Goal: Information Seeking & Learning: Learn about a topic

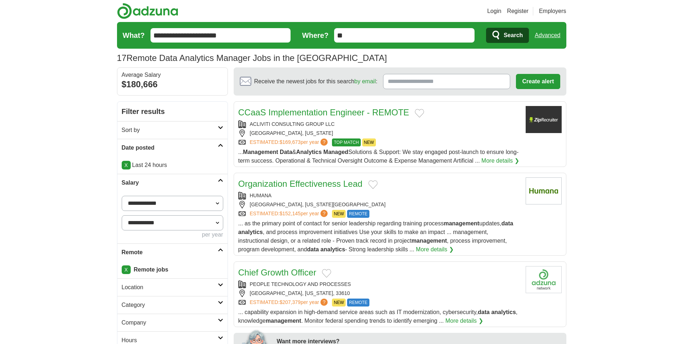
click at [500, 38] on icon "submit" at bounding box center [496, 35] width 9 height 10
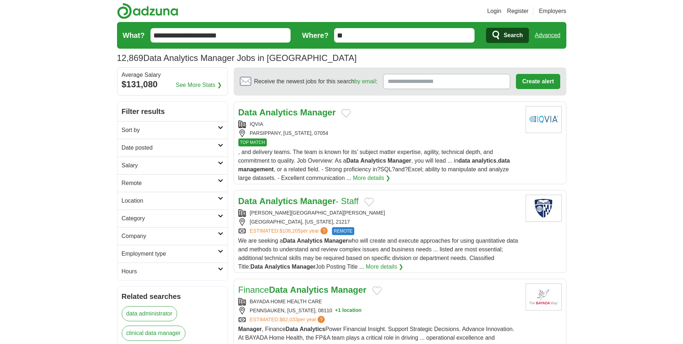
click at [173, 164] on h2 "Salary" at bounding box center [170, 165] width 96 height 9
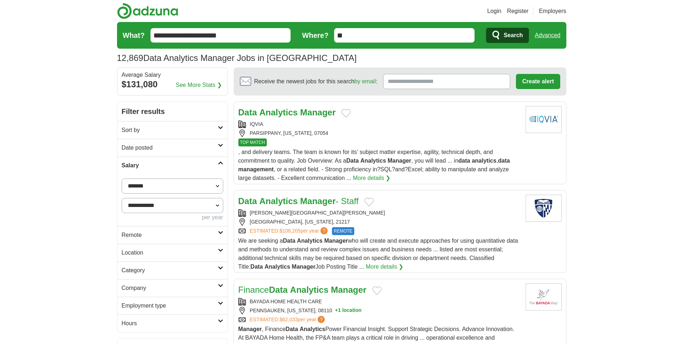
click at [161, 189] on select "**********" at bounding box center [173, 185] width 102 height 15
click at [162, 189] on select "**********" at bounding box center [173, 185] width 102 height 15
select select "******"
click at [206, 231] on button "Apply" at bounding box center [206, 234] width 34 height 15
click at [154, 146] on h2 "Date posted" at bounding box center [170, 147] width 96 height 9
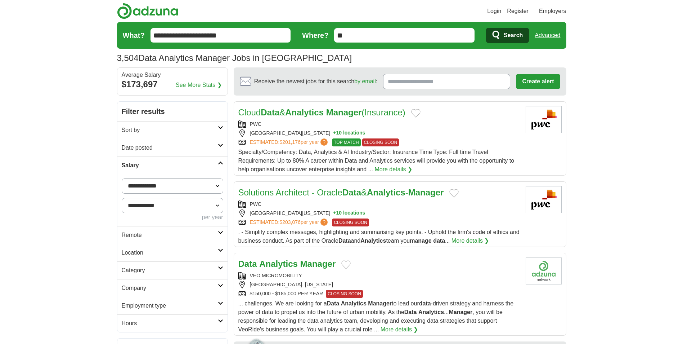
click at [169, 147] on h2 "Date posted" at bounding box center [170, 147] width 96 height 9
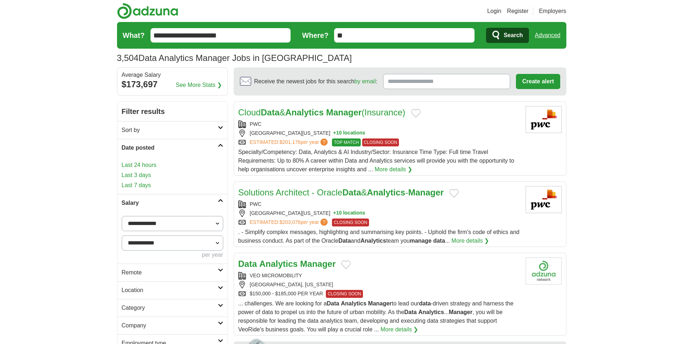
click at [138, 175] on link "Last 3 days" at bounding box center [173, 175] width 102 height 9
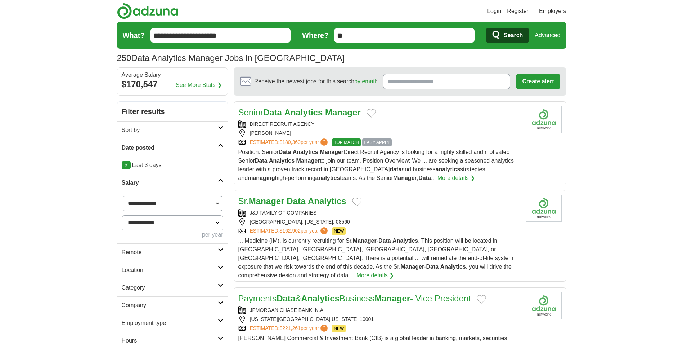
click at [166, 251] on h2 "Remote" at bounding box center [170, 252] width 96 height 9
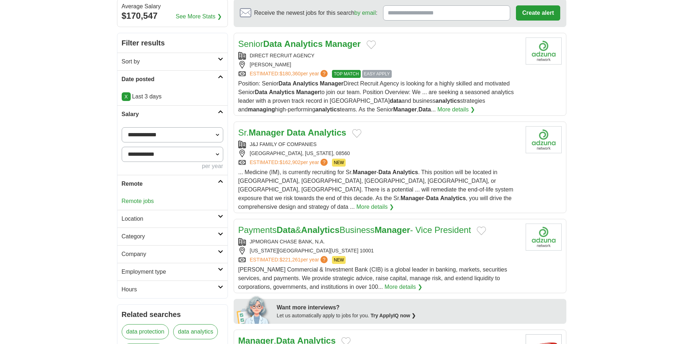
scroll to position [144, 0]
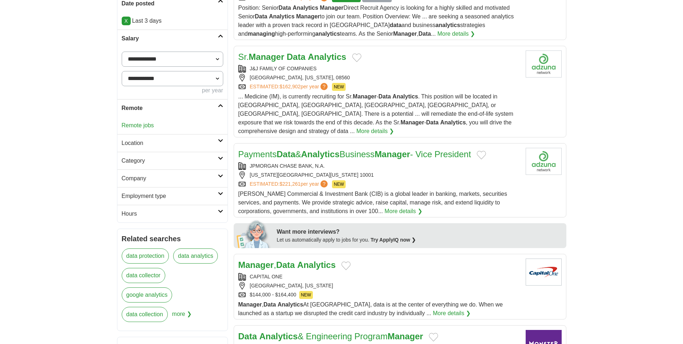
click at [142, 125] on link "Remote jobs" at bounding box center [138, 125] width 32 height 6
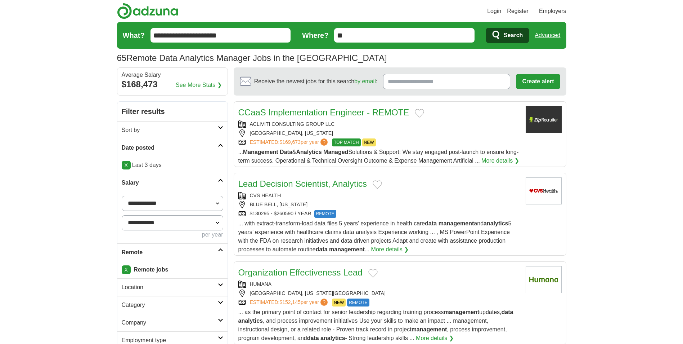
click at [124, 268] on link "X" at bounding box center [126, 269] width 9 height 9
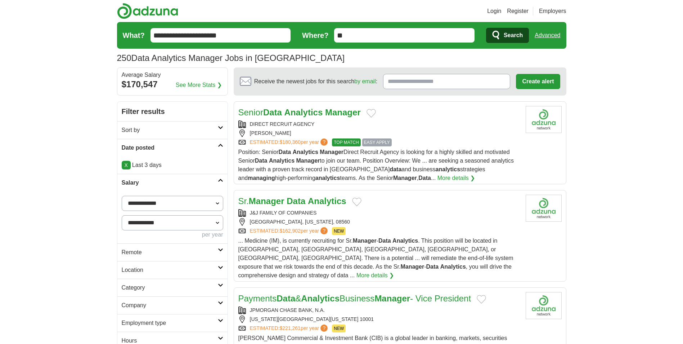
click at [148, 255] on h2 "Remote" at bounding box center [170, 252] width 96 height 9
click at [139, 274] on div "Remote jobs" at bounding box center [172, 269] width 110 height 17
click at [137, 269] on link "Remote jobs" at bounding box center [138, 269] width 32 height 6
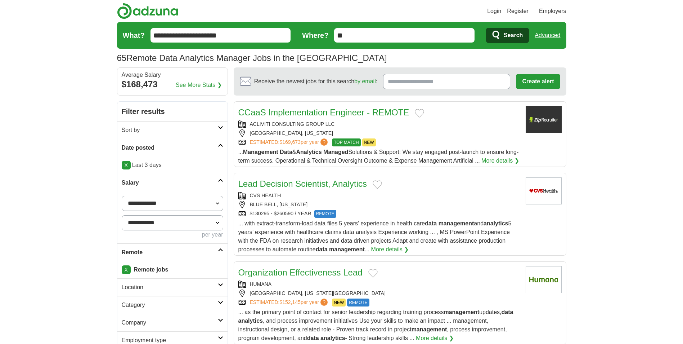
click at [168, 132] on h2 "Sort by" at bounding box center [170, 130] width 96 height 9
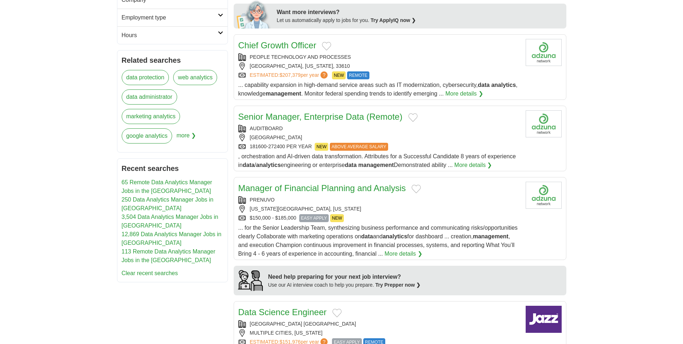
scroll to position [360, 0]
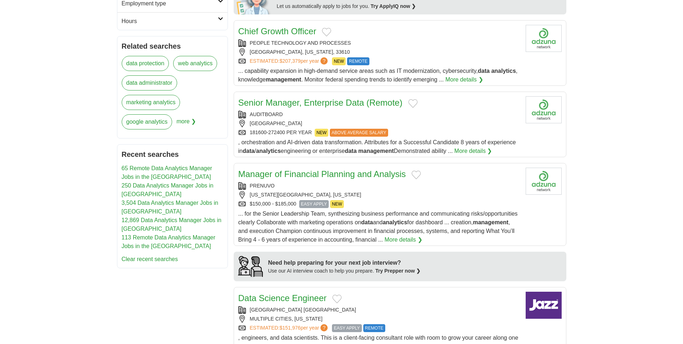
click at [474, 155] on link "More details ❯" at bounding box center [474, 151] width 38 height 9
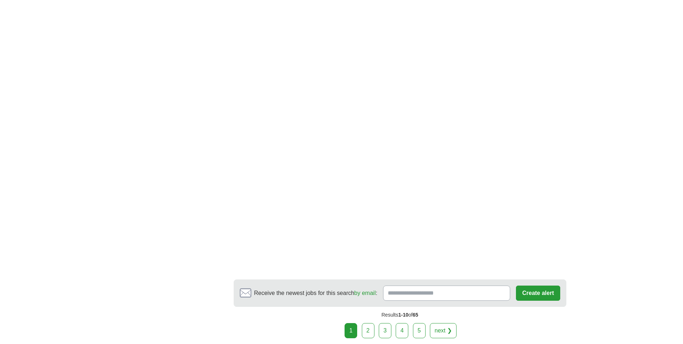
scroll to position [1081, 0]
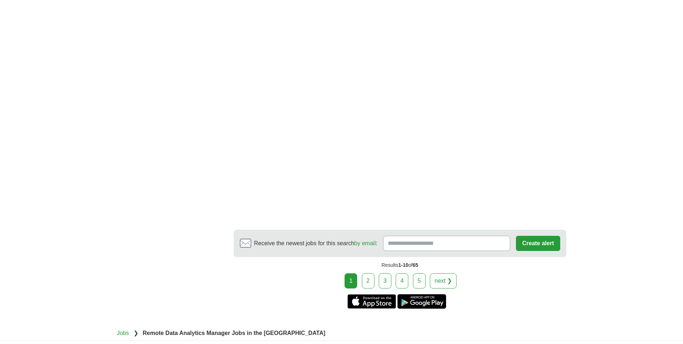
click at [451, 287] on link "next ❯" at bounding box center [443, 280] width 27 height 15
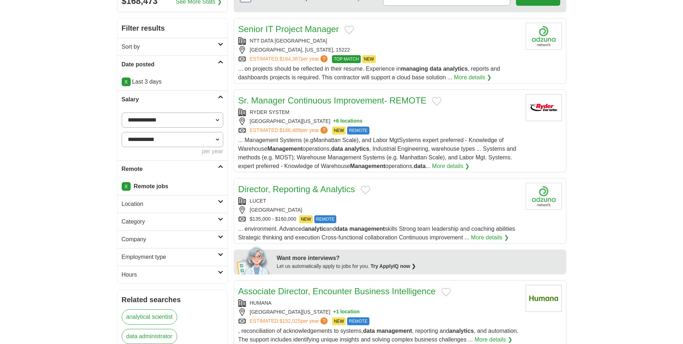
scroll to position [144, 0]
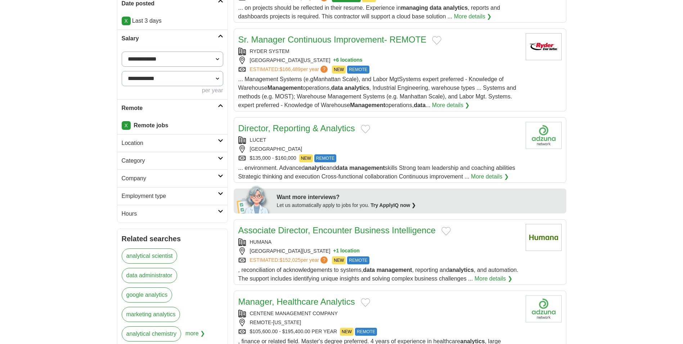
click at [420, 151] on div "[GEOGRAPHIC_DATA]" at bounding box center [379, 149] width 282 height 8
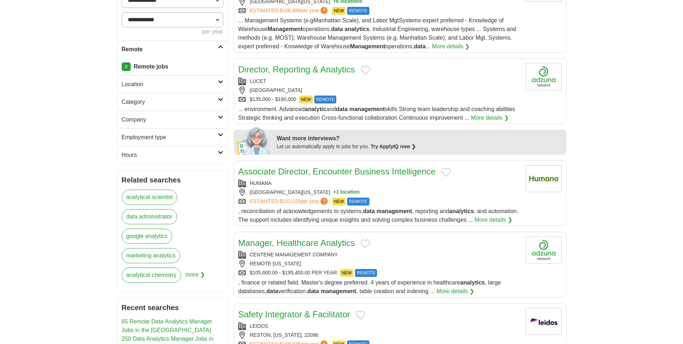
scroll to position [216, 0]
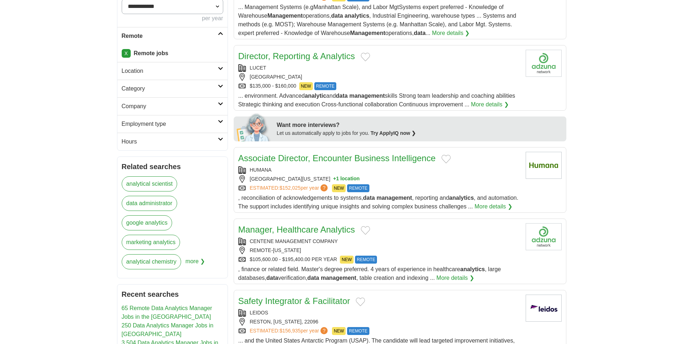
click at [406, 183] on div "SANTA FE, NEW MEXICO, 87501 + 1 location" at bounding box center [379, 179] width 282 height 8
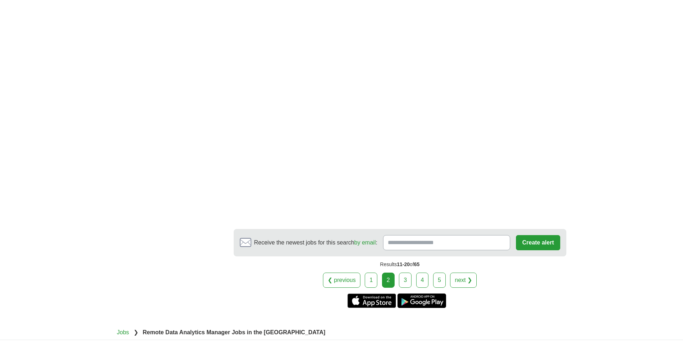
scroll to position [1128, 0]
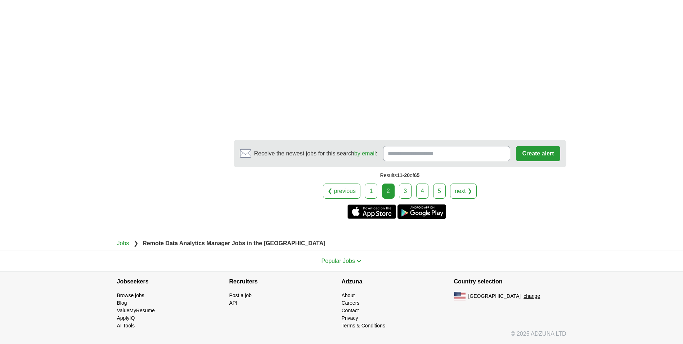
click at [468, 190] on link "next ❯" at bounding box center [463, 190] width 27 height 15
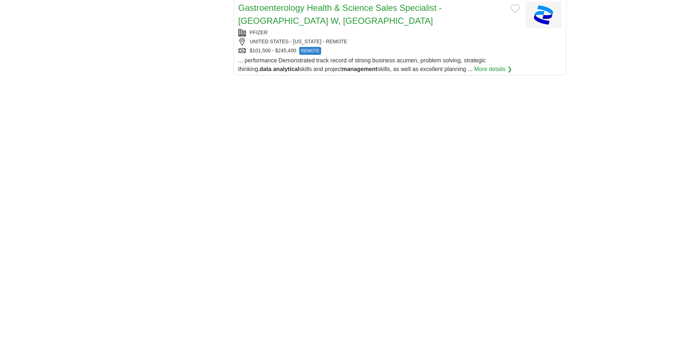
scroll to position [1009, 0]
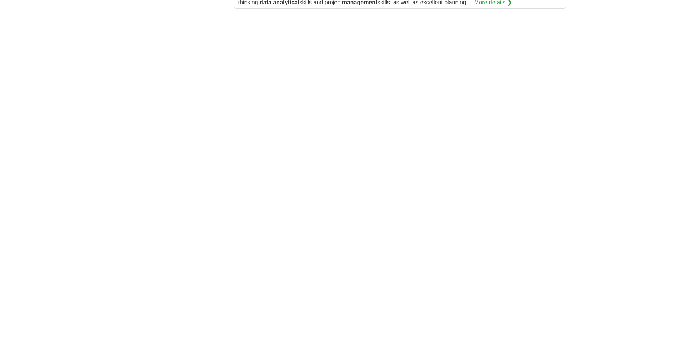
drag, startPoint x: 464, startPoint y: 329, endPoint x: 469, endPoint y: 333, distance: 6.2
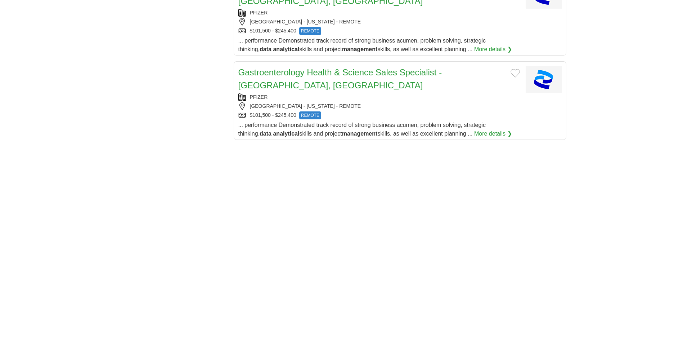
scroll to position [1081, 0]
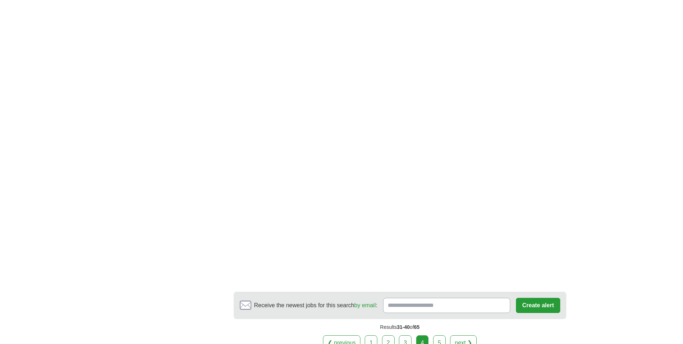
click at [463, 335] on link "next ❯" at bounding box center [463, 342] width 27 height 15
